Goal: Information Seeking & Learning: Learn about a topic

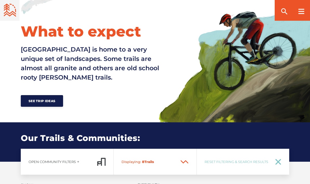
scroll to position [204, 0]
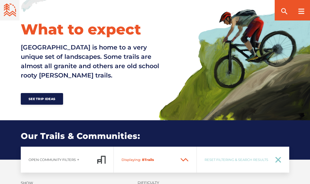
click at [29, 100] on span "See Trip Ideas" at bounding box center [42, 99] width 27 height 4
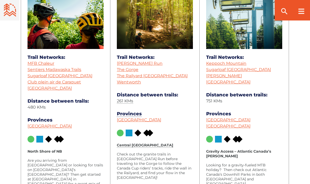
scroll to position [735, 0]
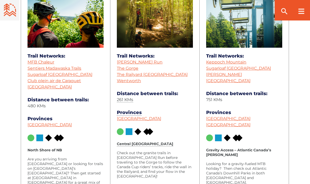
click at [146, 131] on img at bounding box center [148, 132] width 10 height 7
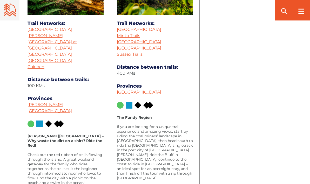
scroll to position [1007, 0]
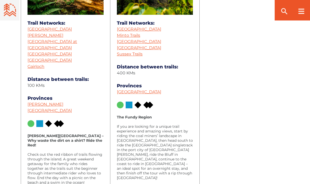
click at [36, 102] on link "[PERSON_NAME][GEOGRAPHIC_DATA]" at bounding box center [50, 107] width 44 height 11
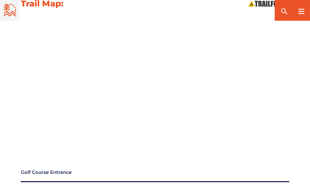
scroll to position [557, 0]
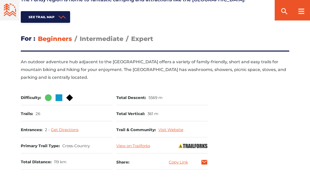
scroll to position [246, 0]
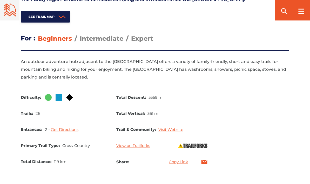
click at [140, 38] on span "Expert" at bounding box center [142, 39] width 22 height 8
click at [131, 35] on input "Expert" at bounding box center [131, 35] width 0 height 0
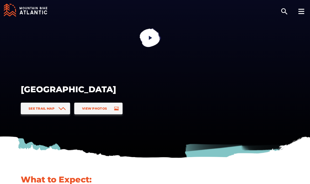
scroll to position [0, 0]
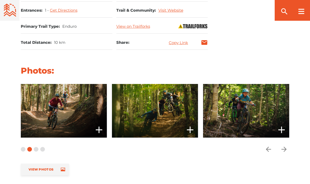
scroll to position [356, 0]
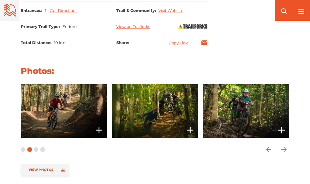
click at [32, 148] on div "Carousel Pagination" at bounding box center [33, 149] width 24 height 23
click at [39, 149] on div "Carousel Pagination" at bounding box center [33, 149] width 24 height 23
click at [285, 152] on icon "arrow forward" at bounding box center [284, 150] width 8 height 8
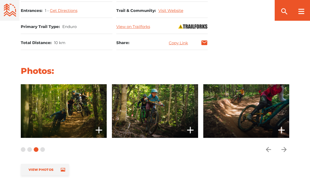
click at [285, 153] on icon "arrow forward" at bounding box center [284, 150] width 8 height 8
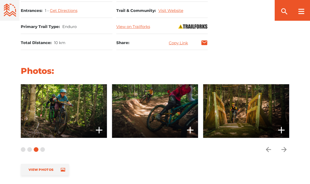
click at [285, 152] on icon "arrow forward" at bounding box center [284, 150] width 8 height 8
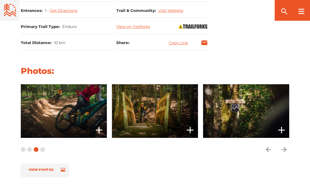
click at [282, 148] on icon "arrow forward" at bounding box center [284, 150] width 8 height 8
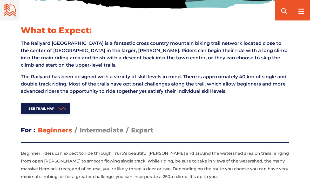
scroll to position [162, 0]
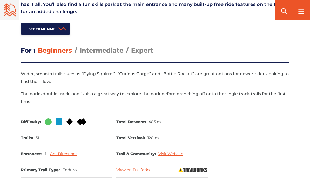
scroll to position [216, 0]
click at [135, 54] on span "Expert" at bounding box center [142, 51] width 22 height 8
click at [131, 46] on input "Expert" at bounding box center [131, 46] width 0 height 0
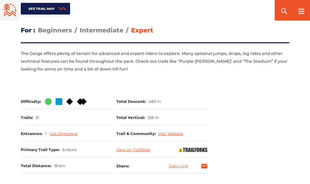
scroll to position [236, 0]
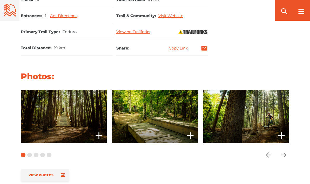
click at [34, 98] on span at bounding box center [64, 117] width 86 height 54
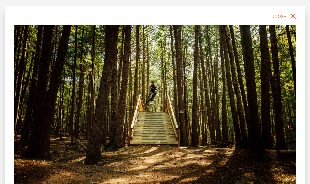
scroll to position [1134, 0]
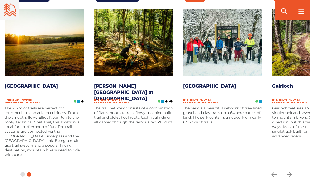
scroll to position [595, 0]
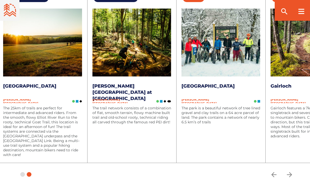
click at [20, 57] on img at bounding box center [42, 43] width 79 height 68
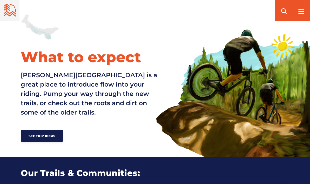
scroll to position [173, 0]
